Goal: Find specific page/section: Find specific page/section

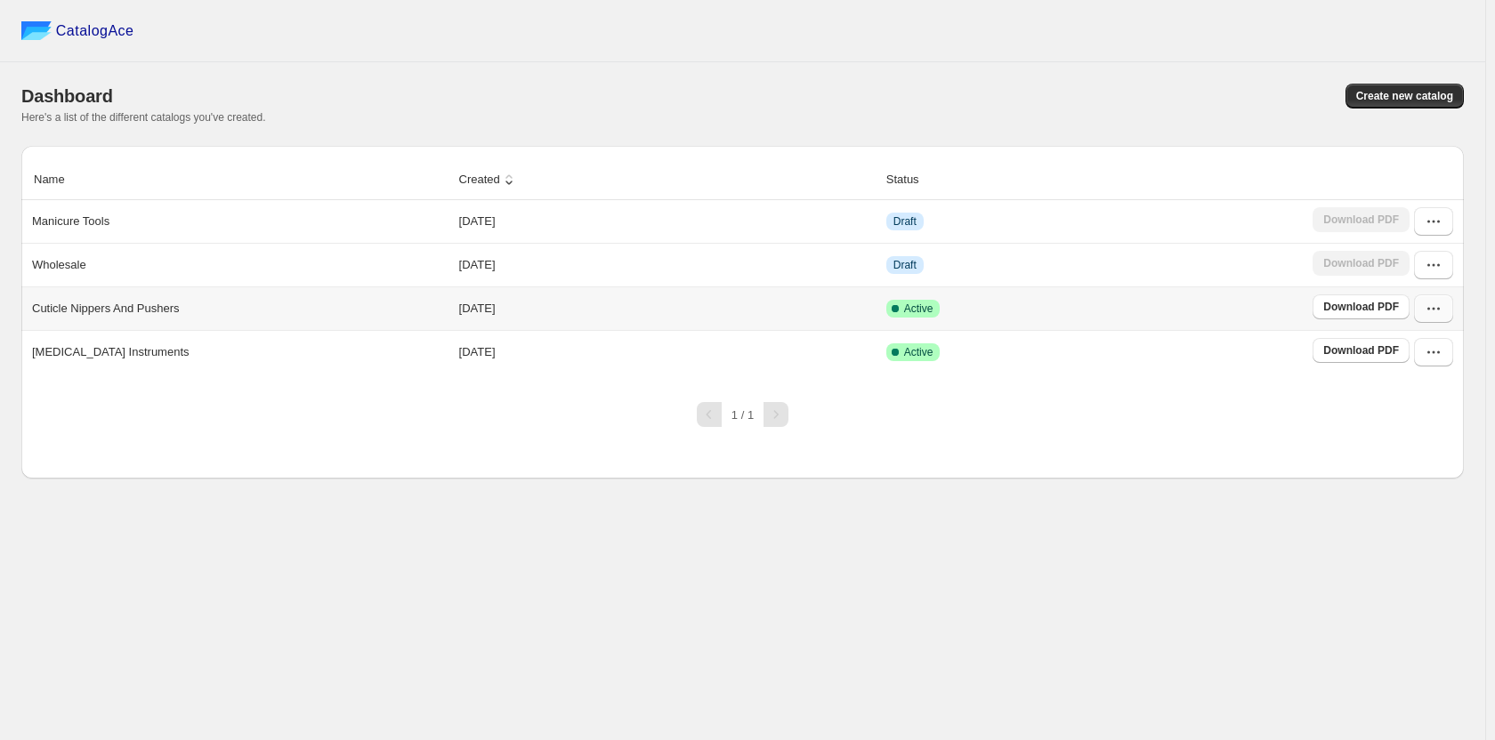
click at [1430, 307] on icon "button" at bounding box center [1434, 309] width 18 height 18
click at [1430, 347] on span "View catalog" at bounding box center [1410, 348] width 65 height 13
click at [1256, 402] on div "1 / 1" at bounding box center [735, 407] width 1457 height 39
click at [1428, 344] on button "button" at bounding box center [1433, 352] width 39 height 28
click at [1409, 395] on span "View catalog" at bounding box center [1410, 391] width 65 height 13
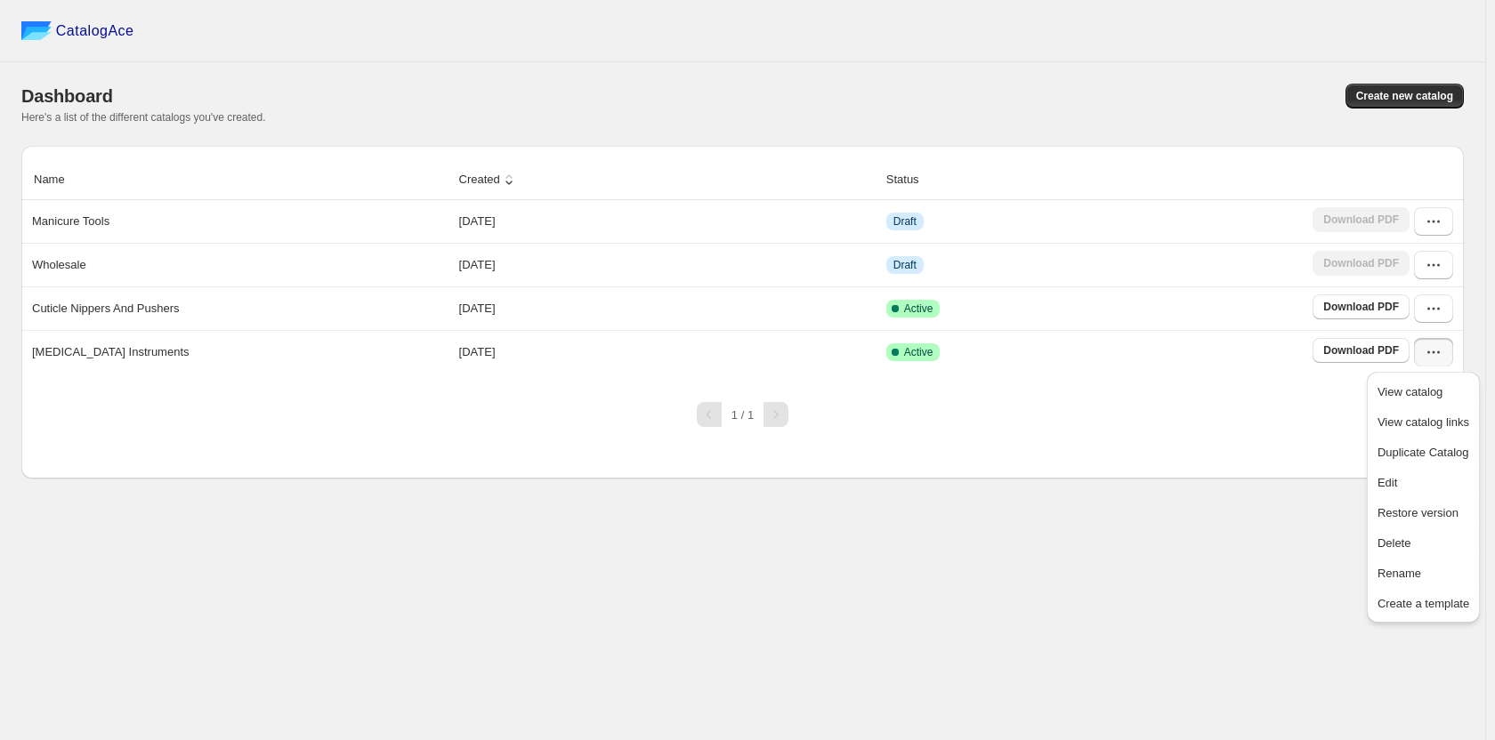
click at [1242, 463] on div "Name Created Status Manicure Tools 2024-09-26 Draft Download PDF Wholesale 2024…" at bounding box center [742, 312] width 1443 height 333
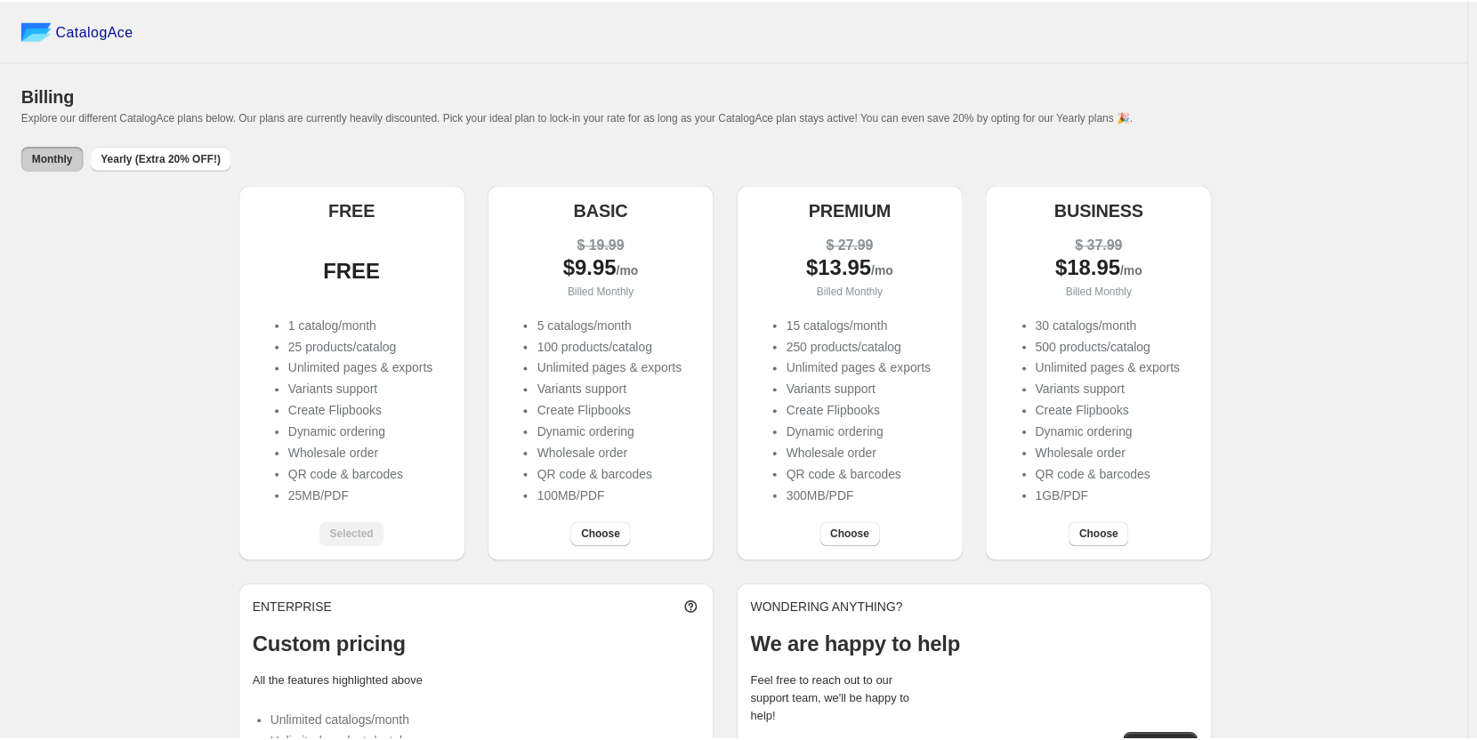
scroll to position [76, 0]
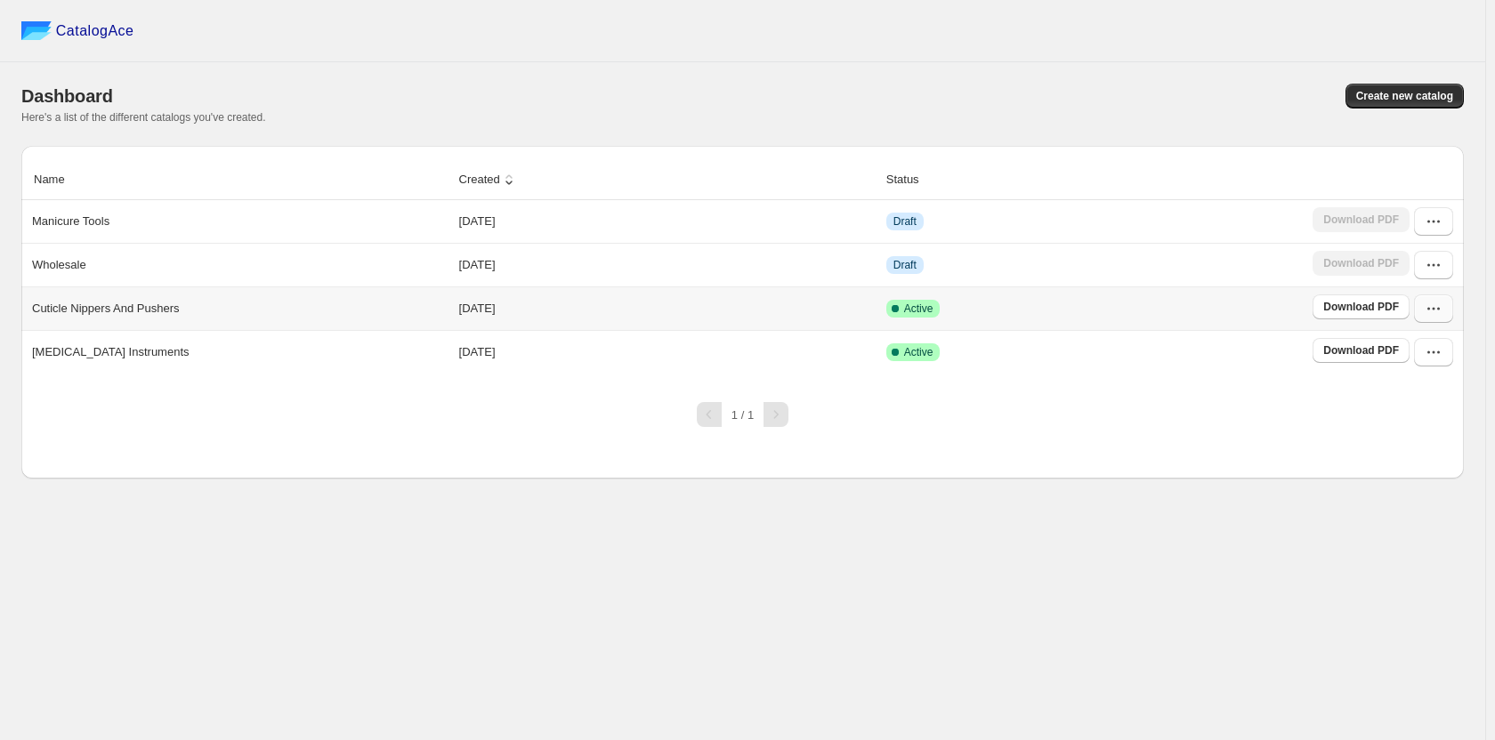
click at [1437, 317] on icon "button" at bounding box center [1434, 309] width 18 height 18
click at [1433, 348] on span "View catalog" at bounding box center [1410, 348] width 65 height 13
